Goal: Navigation & Orientation: Find specific page/section

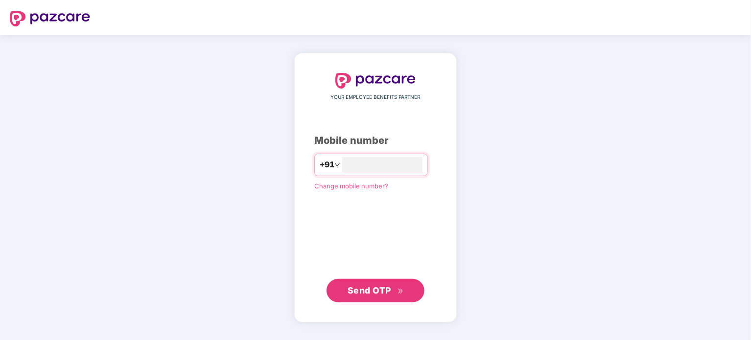
type input "**********"
click at [359, 295] on span "Send OTP" at bounding box center [370, 290] width 44 height 10
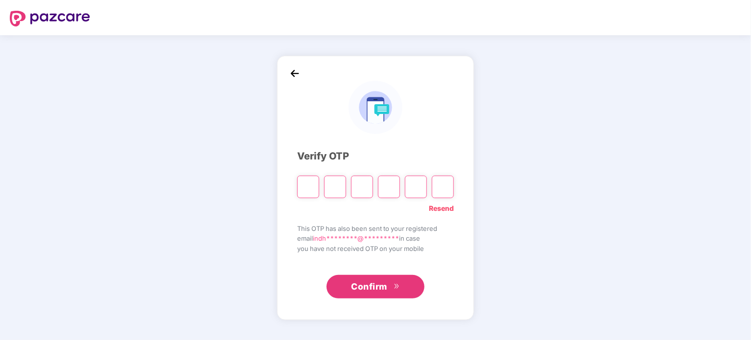
paste input "*"
type input "*"
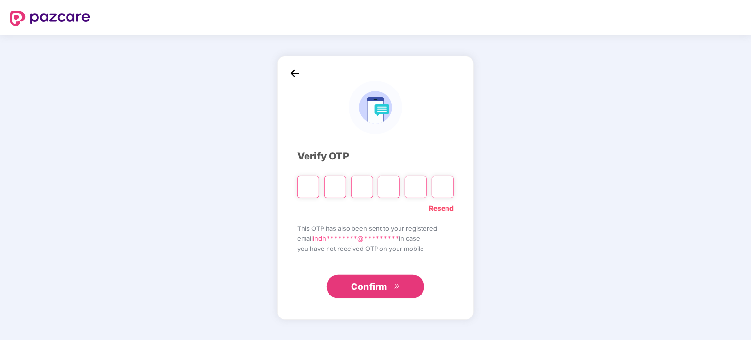
type input "*"
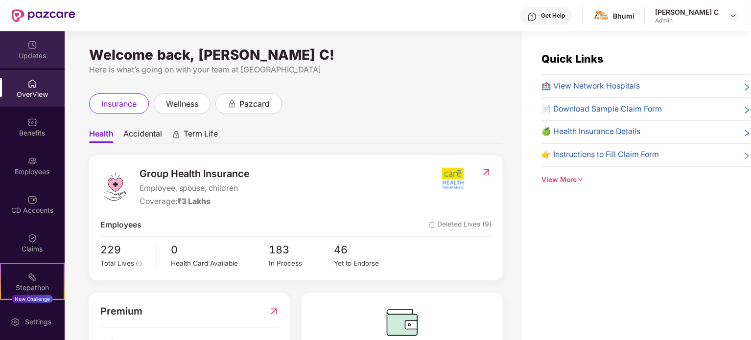
click at [22, 51] on div "Updates" at bounding box center [32, 56] width 65 height 10
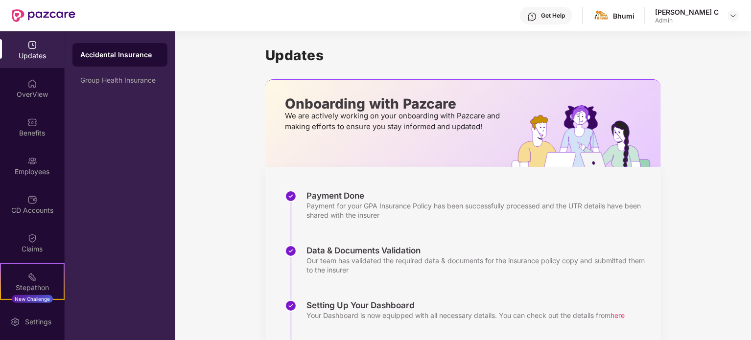
scroll to position [71, 0]
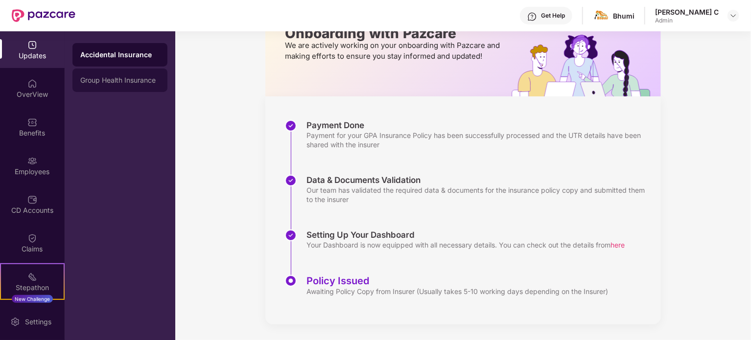
click at [123, 75] on div "Group Health Insurance" at bounding box center [120, 81] width 95 height 24
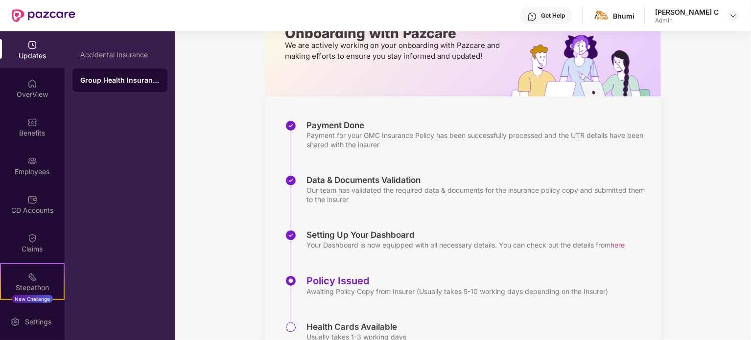
scroll to position [116, 0]
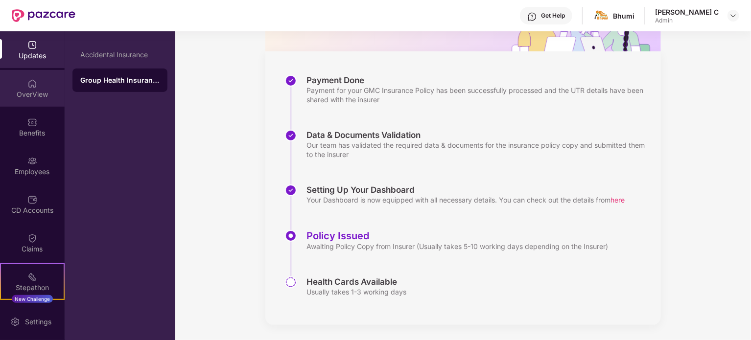
click at [28, 87] on img at bounding box center [32, 84] width 10 height 10
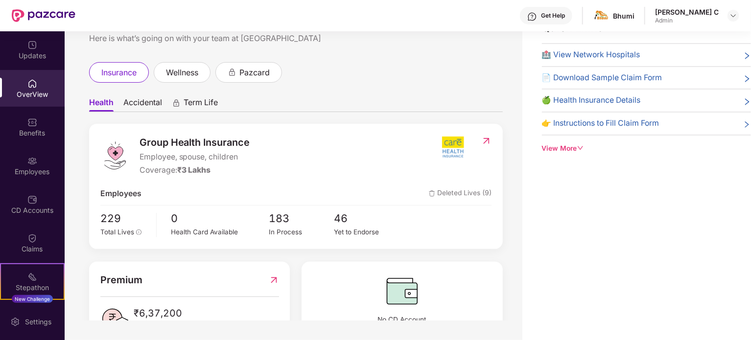
scroll to position [0, 0]
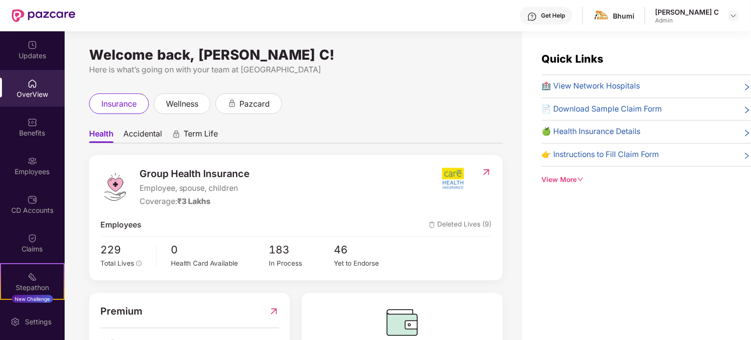
click at [578, 181] on icon "down" at bounding box center [581, 179] width 7 height 7
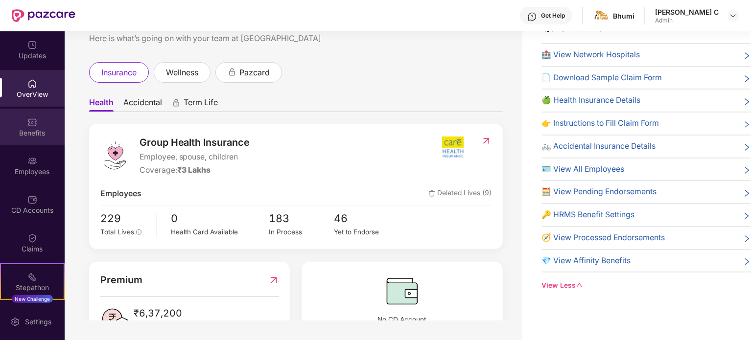
click at [33, 134] on div "Benefits" at bounding box center [32, 133] width 65 height 10
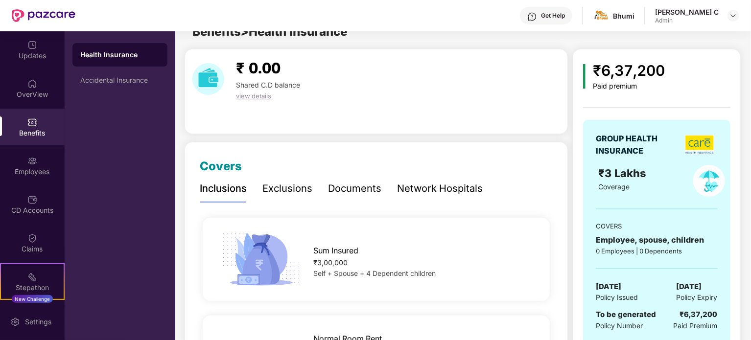
scroll to position [31, 0]
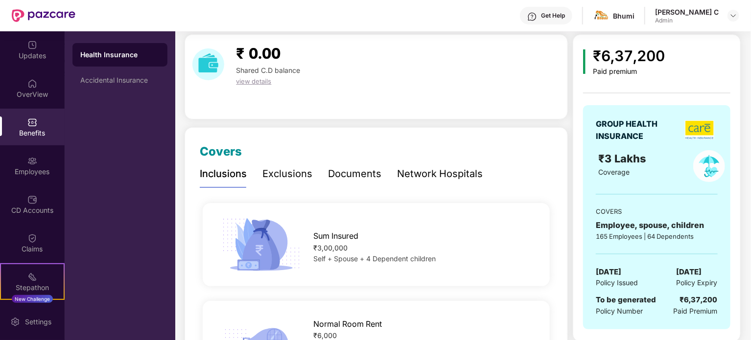
click at [366, 172] on div "Documents" at bounding box center [354, 174] width 53 height 15
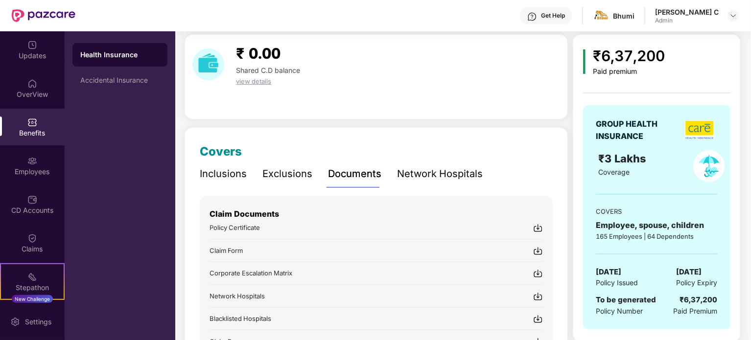
scroll to position [100, 0]
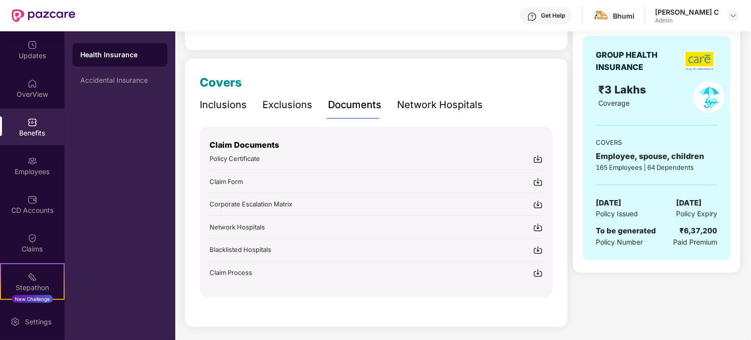
click at [245, 158] on span "Policy Certificate" at bounding box center [235, 159] width 50 height 8
click at [540, 159] on img at bounding box center [538, 159] width 10 height 10
click at [212, 160] on span "Policy Certificate" at bounding box center [235, 159] width 50 height 8
click at [419, 103] on div "Network Hospitals" at bounding box center [440, 104] width 86 height 15
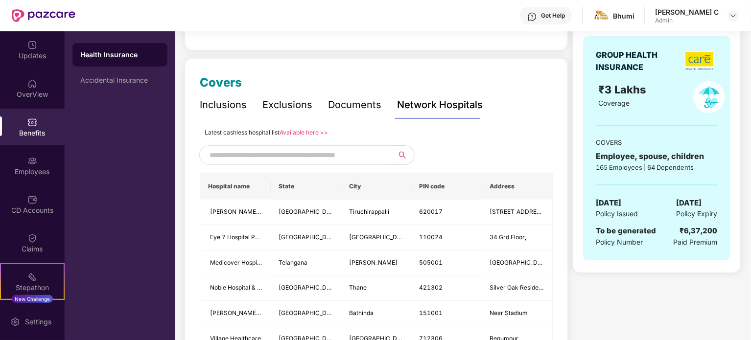
click at [305, 107] on div "Exclusions" at bounding box center [288, 104] width 50 height 15
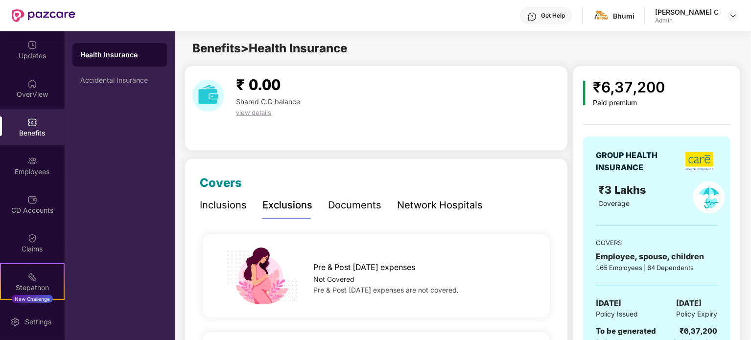
scroll to position [0, 0]
click at [213, 207] on div "Inclusions" at bounding box center [223, 205] width 47 height 15
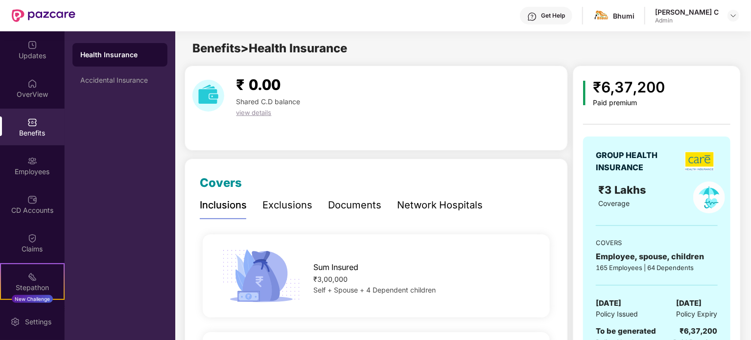
click at [687, 19] on div "Admin" at bounding box center [687, 21] width 64 height 8
click at [731, 11] on div at bounding box center [734, 16] width 12 height 12
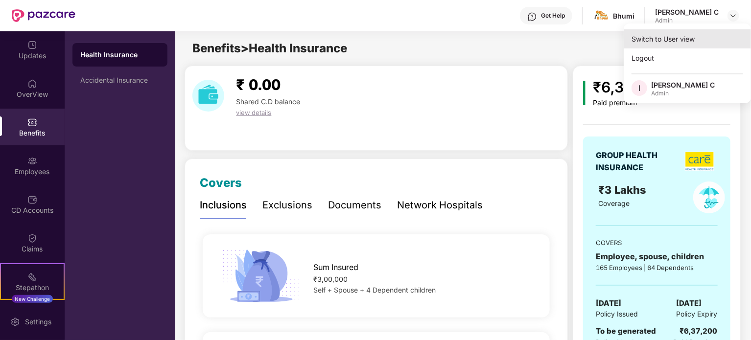
click at [664, 36] on div "Switch to User view" at bounding box center [687, 38] width 127 height 19
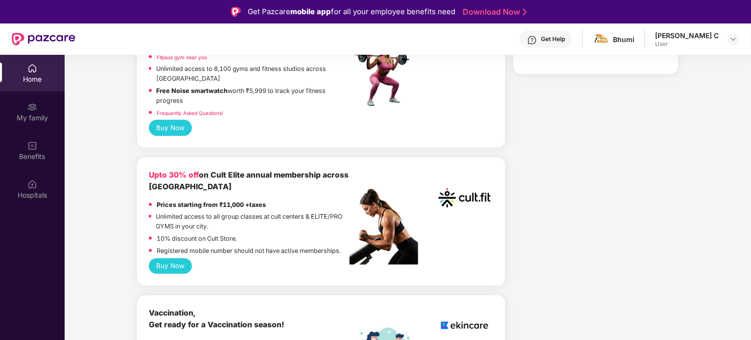
scroll to position [487, 0]
click at [178, 192] on b "Upto 30% off on Cult Elite annual membership across [GEOGRAPHIC_DATA]" at bounding box center [249, 181] width 200 height 22
click at [184, 231] on p "Unlimited access to all group classes at cult centers & ELITE/PRO GYMS in your …" at bounding box center [253, 222] width 194 height 20
click at [176, 274] on button "Buy Now" at bounding box center [171, 266] width 44 height 16
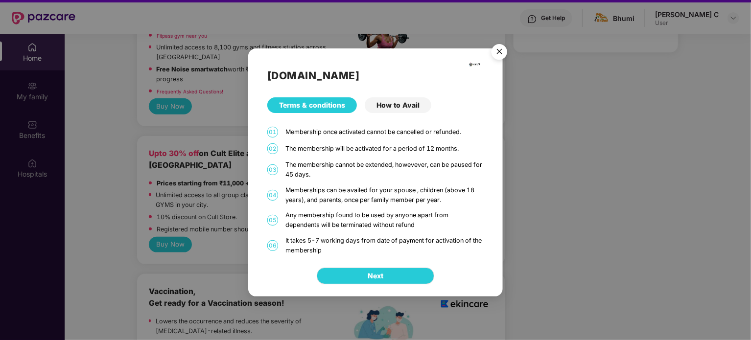
scroll to position [23, 0]
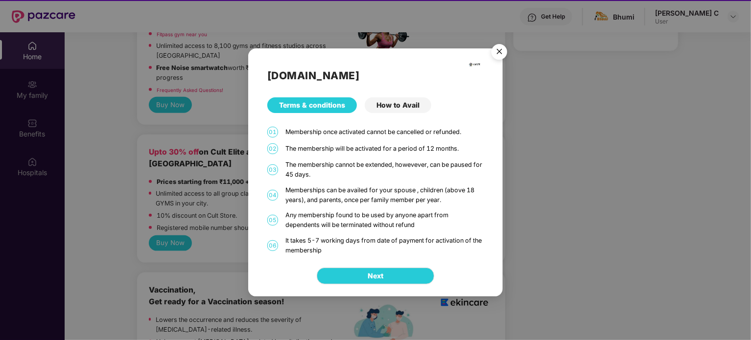
click at [400, 103] on div "How to Avail" at bounding box center [398, 105] width 67 height 16
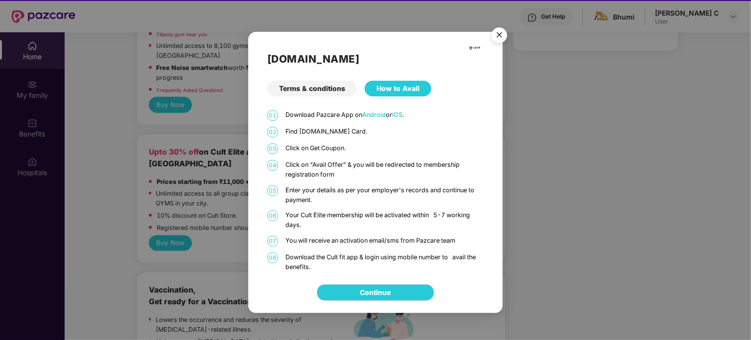
scroll to position [55, 0]
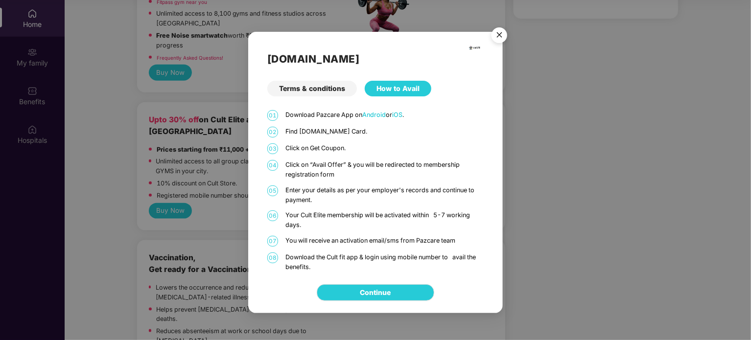
click at [497, 39] on img "Close" at bounding box center [499, 36] width 27 height 27
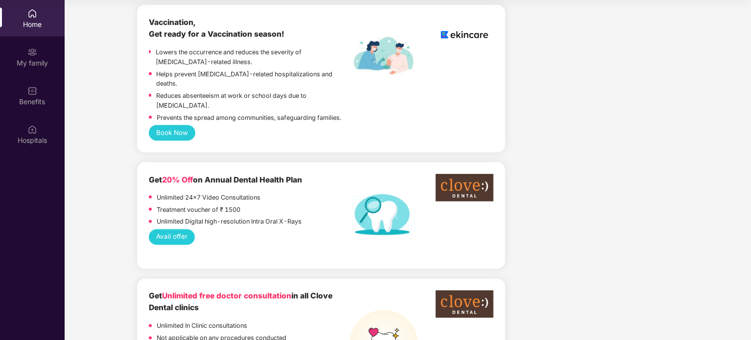
scroll to position [724, 0]
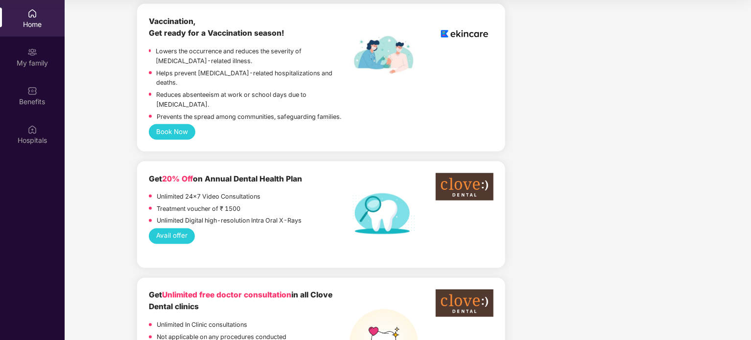
click at [161, 231] on button "Avail offer" at bounding box center [172, 237] width 47 height 16
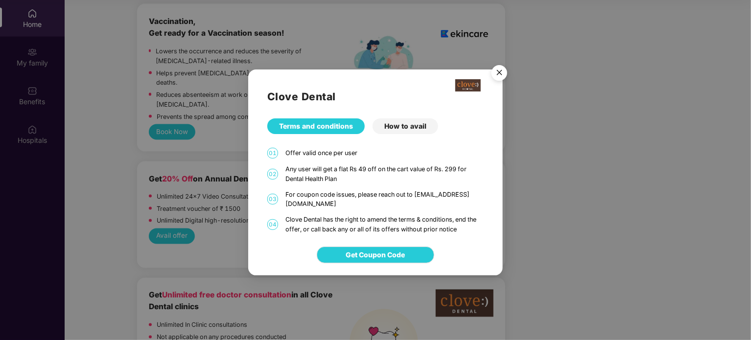
click at [207, 241] on div "Clove Dental Terms and conditions How to avail 01 Offer valid once per user 02 …" at bounding box center [375, 170] width 751 height 340
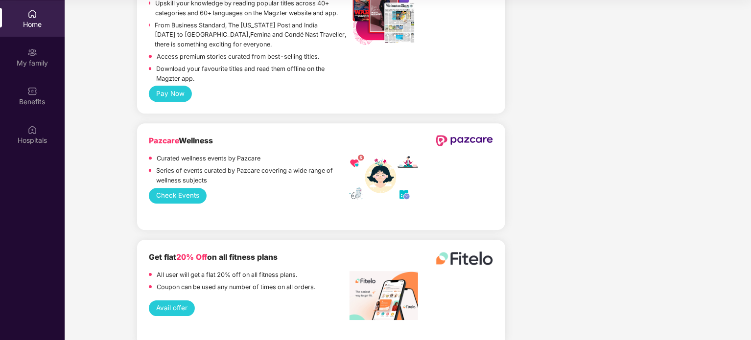
scroll to position [1406, 0]
click at [170, 199] on button "Check Events" at bounding box center [178, 196] width 58 height 16
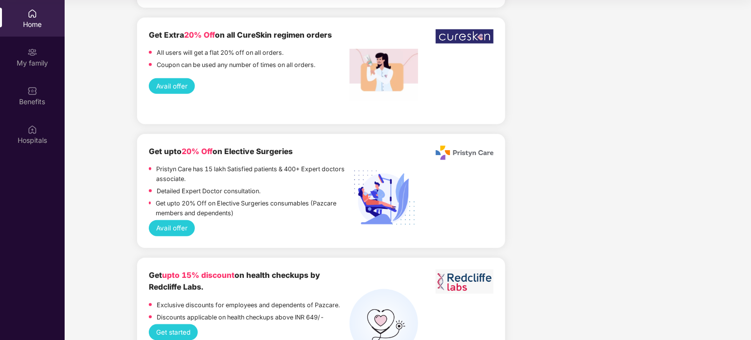
scroll to position [2323, 0]
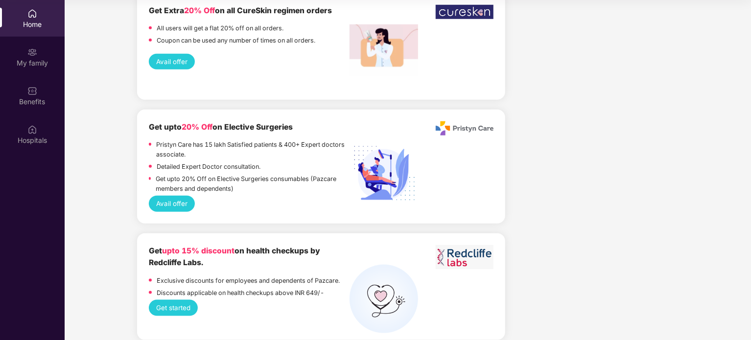
click at [182, 248] on b "Get upto 15% discount on health checkups by Redcliffe Labs." at bounding box center [234, 257] width 171 height 22
click at [172, 301] on button "Get started" at bounding box center [173, 308] width 49 height 16
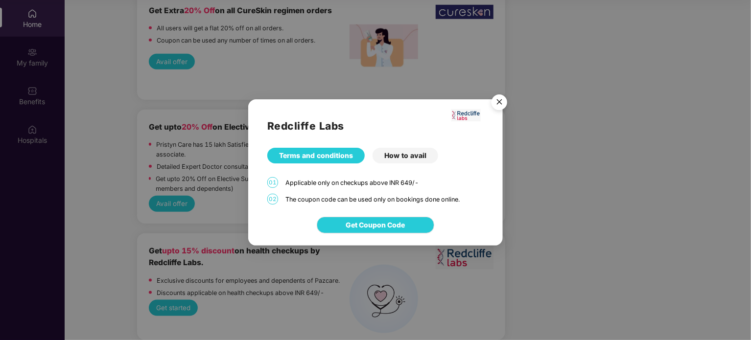
click at [496, 109] on img "Close" at bounding box center [499, 103] width 27 height 27
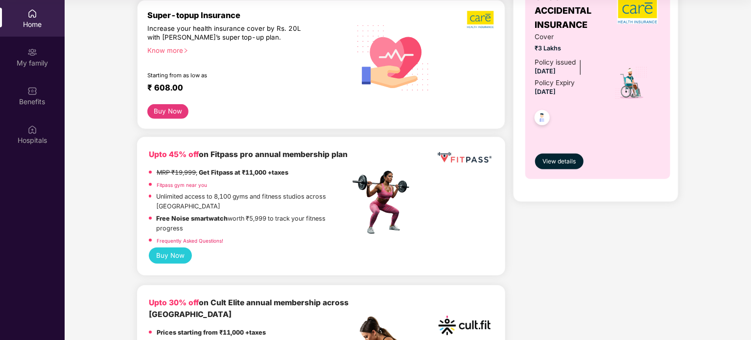
scroll to position [332, 0]
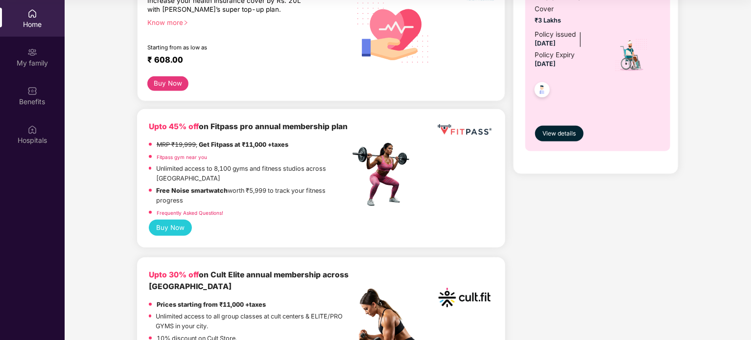
click at [157, 236] on button "Buy Now" at bounding box center [171, 228] width 44 height 16
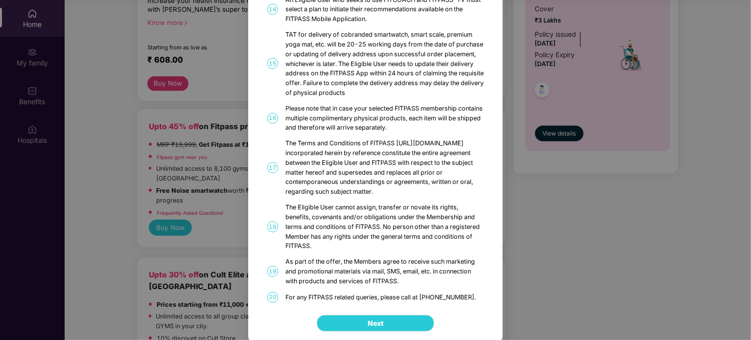
scroll to position [567, 0]
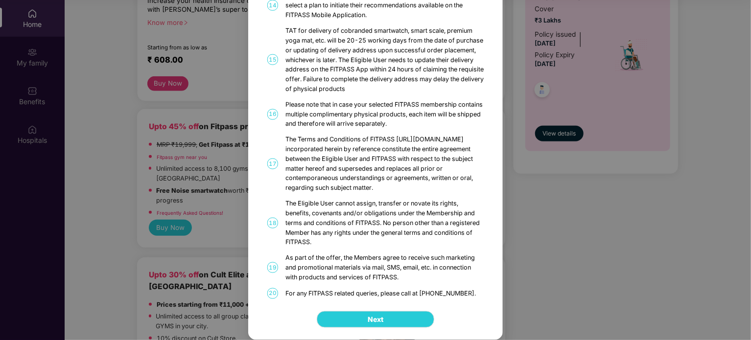
click at [538, 197] on div "FITPASS Details and T&C How to Avail 01 FITPASS: One membership to India’s larg…" at bounding box center [375, 170] width 751 height 340
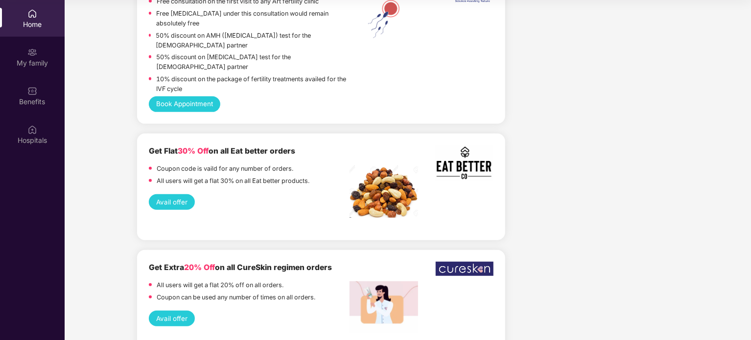
scroll to position [2323, 0]
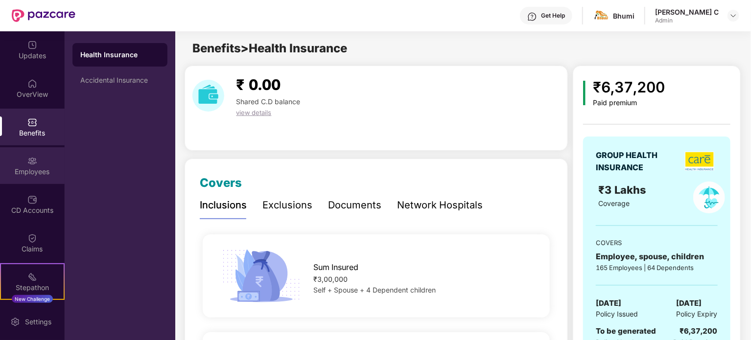
click at [30, 163] on img at bounding box center [32, 161] width 10 height 10
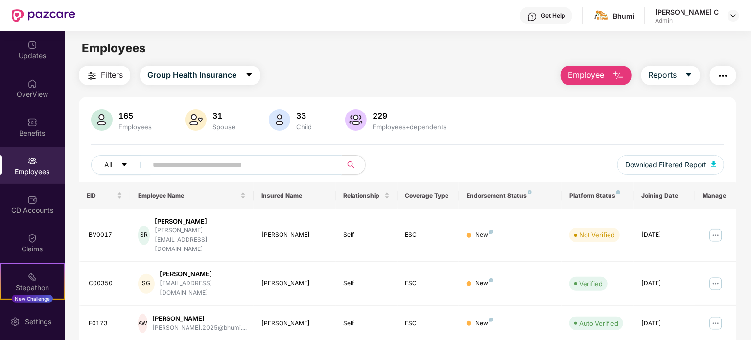
click at [180, 168] on input "text" at bounding box center [241, 165] width 176 height 15
type input "*"
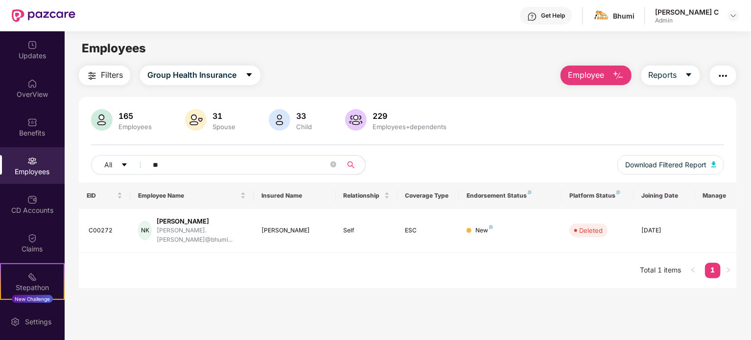
type input "*"
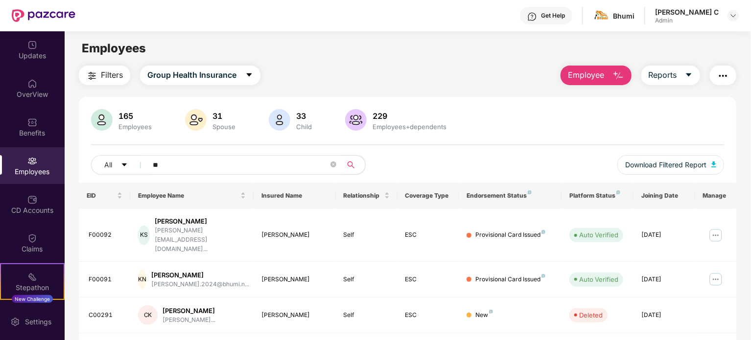
type input "*"
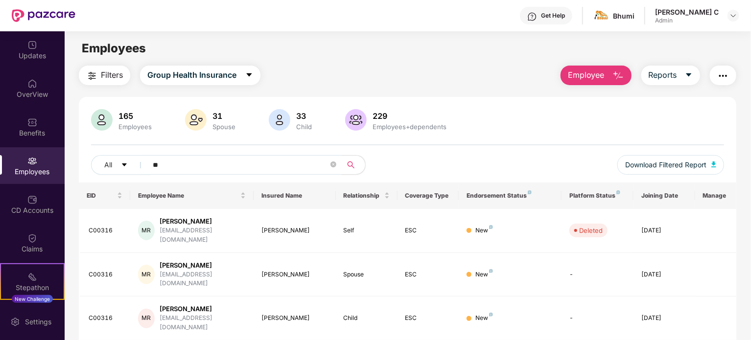
type input "*"
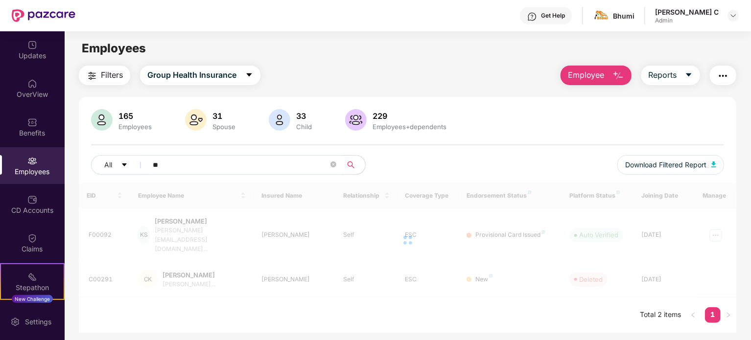
type input "*"
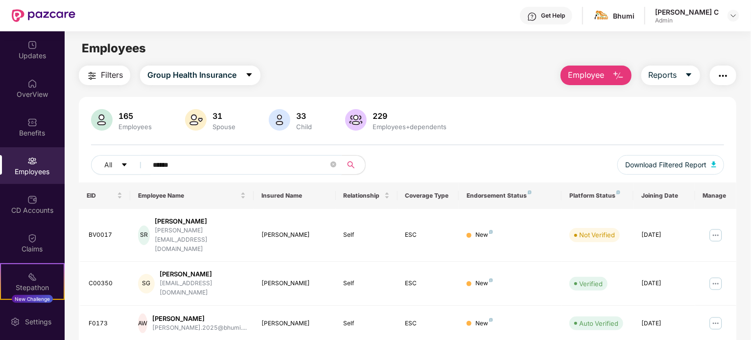
type input "*******"
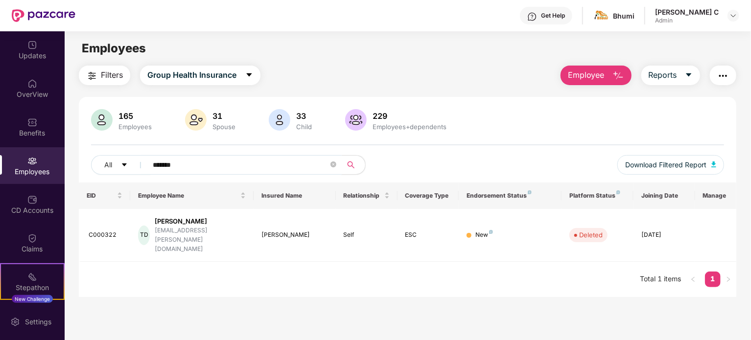
drag, startPoint x: 194, startPoint y: 165, endPoint x: 127, endPoint y: 152, distance: 68.3
click at [127, 152] on div "165 Employees 31 Spouse 33 Child 229 Employees+dependents All ******* Download …" at bounding box center [408, 145] width 658 height 73
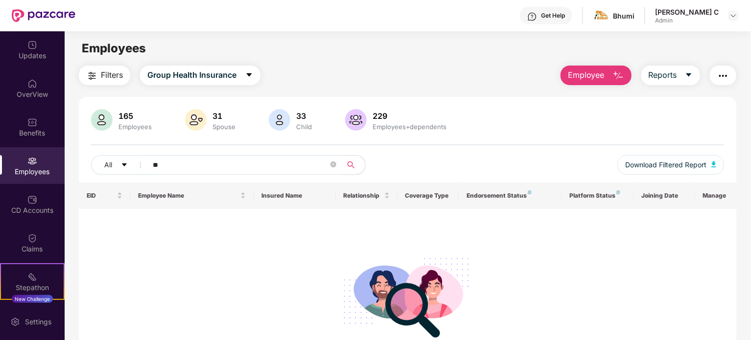
type input "*"
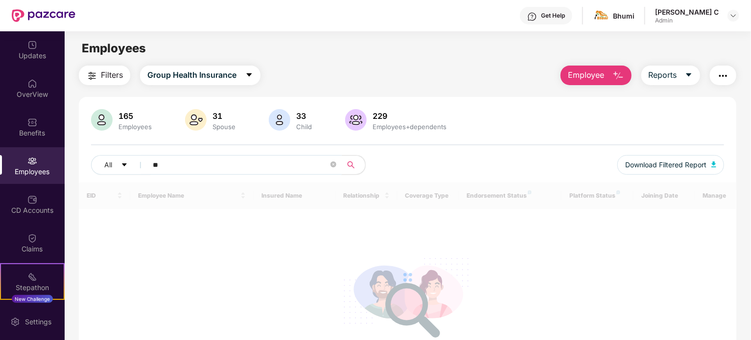
type input "*"
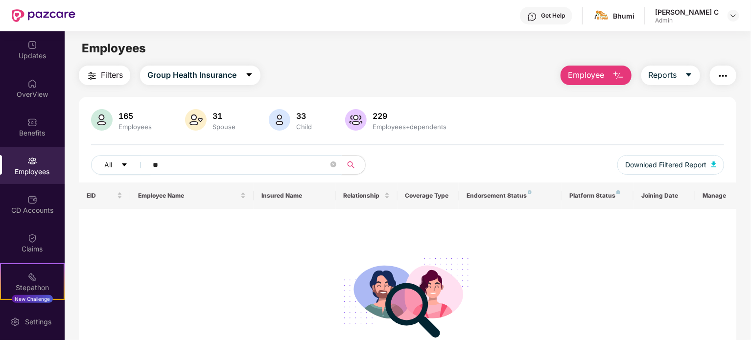
type input "*"
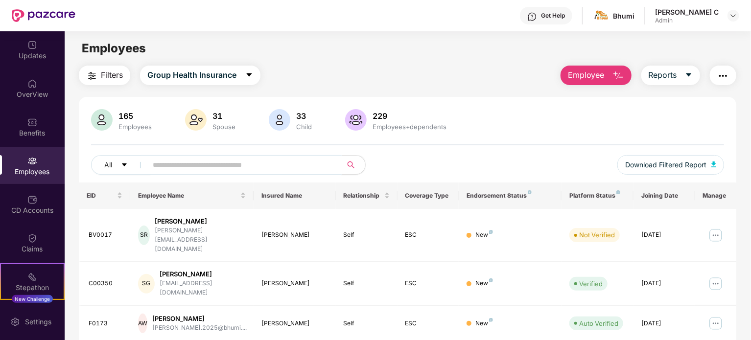
click at [696, 11] on div "[PERSON_NAME] C" at bounding box center [687, 11] width 64 height 9
click at [735, 9] on div "[PERSON_NAME] C Admin" at bounding box center [697, 15] width 84 height 17
click at [735, 16] on img at bounding box center [734, 16] width 8 height 8
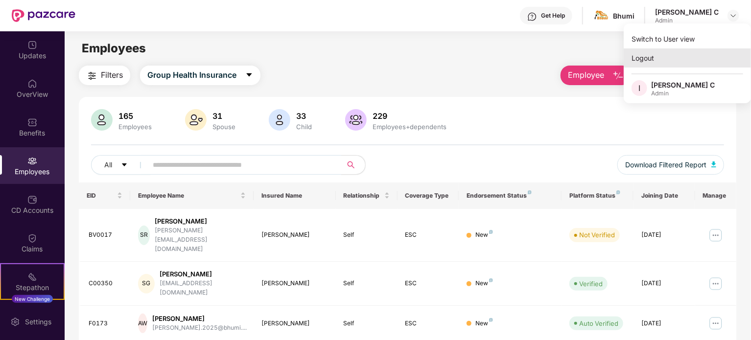
click at [638, 64] on div "Logout" at bounding box center [687, 57] width 127 height 19
